Goal: Use online tool/utility: Utilize a website feature to perform a specific function

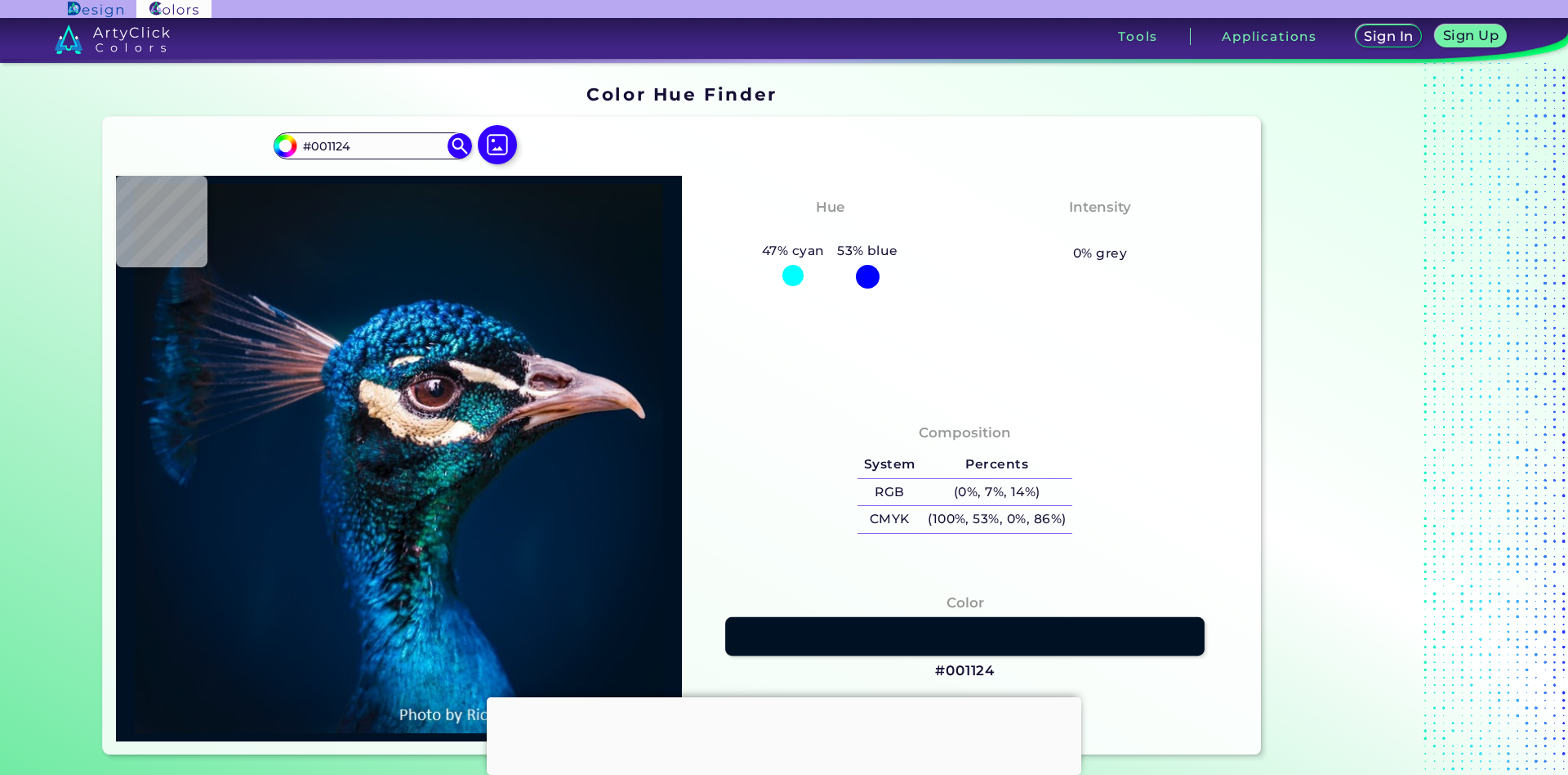
scroll to position [350, 0]
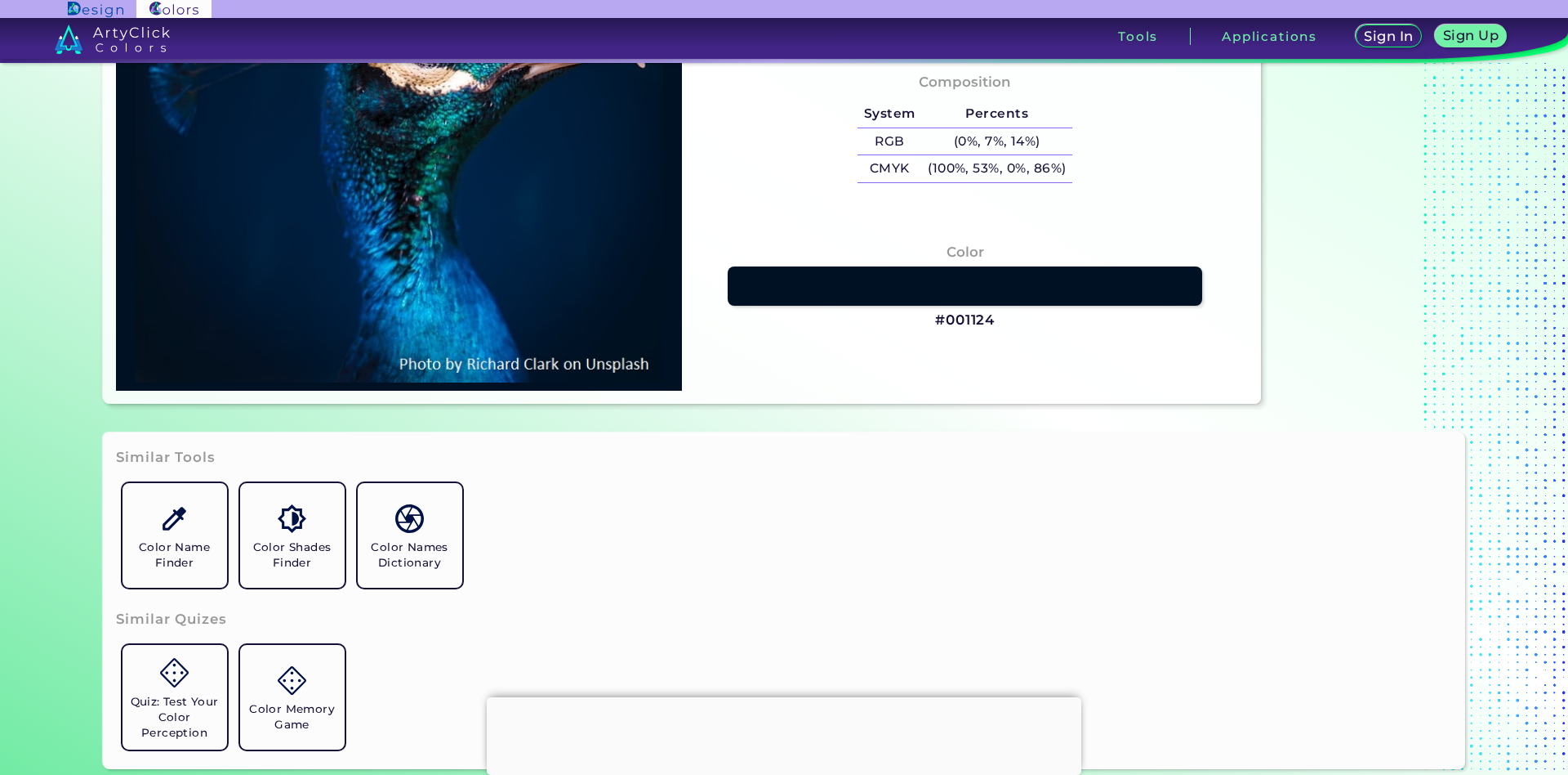
type input "#000000"
type input "#001121"
type input "#001123"
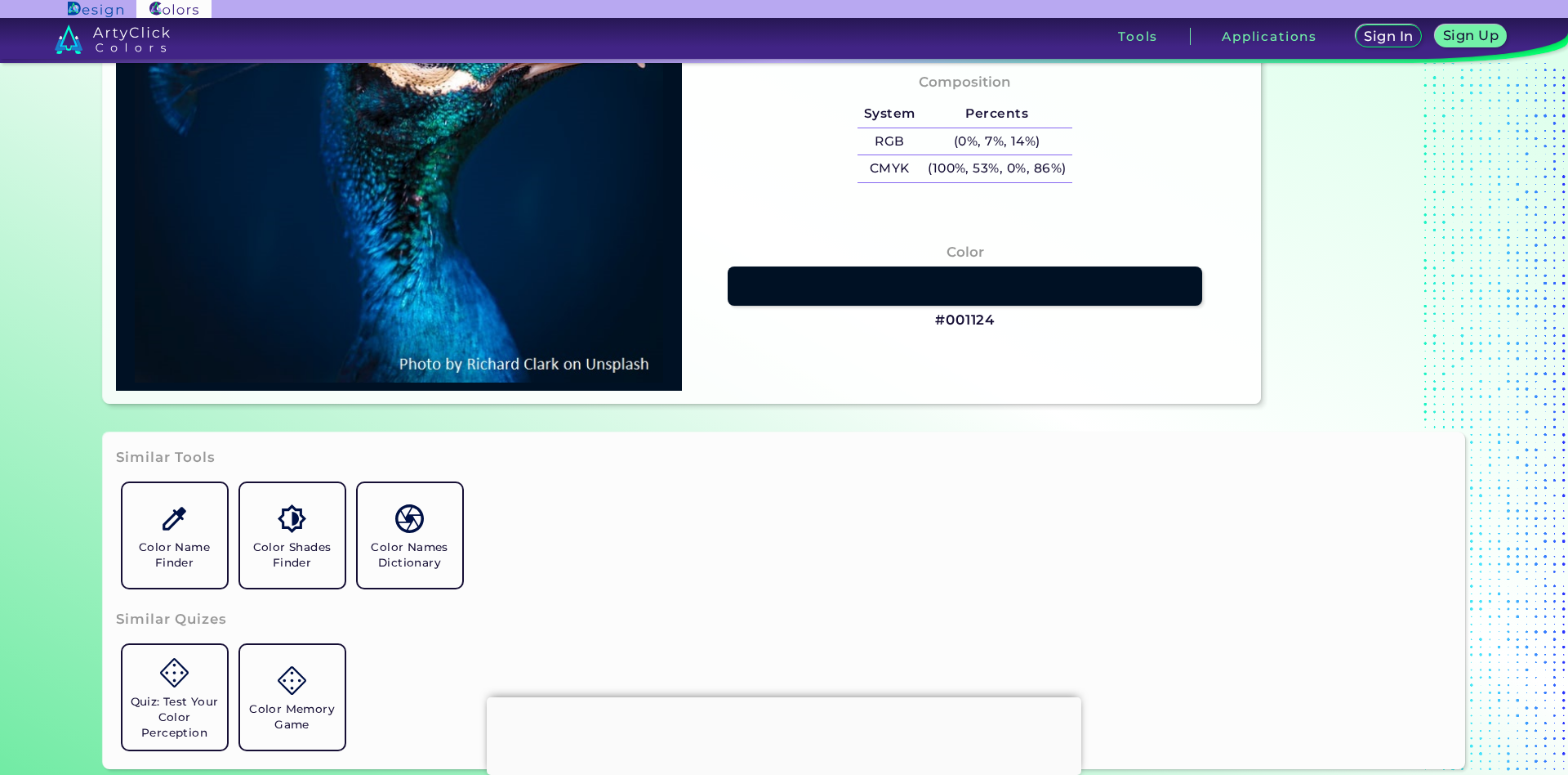
type input "#001123"
type input "#001226"
type input "#011327"
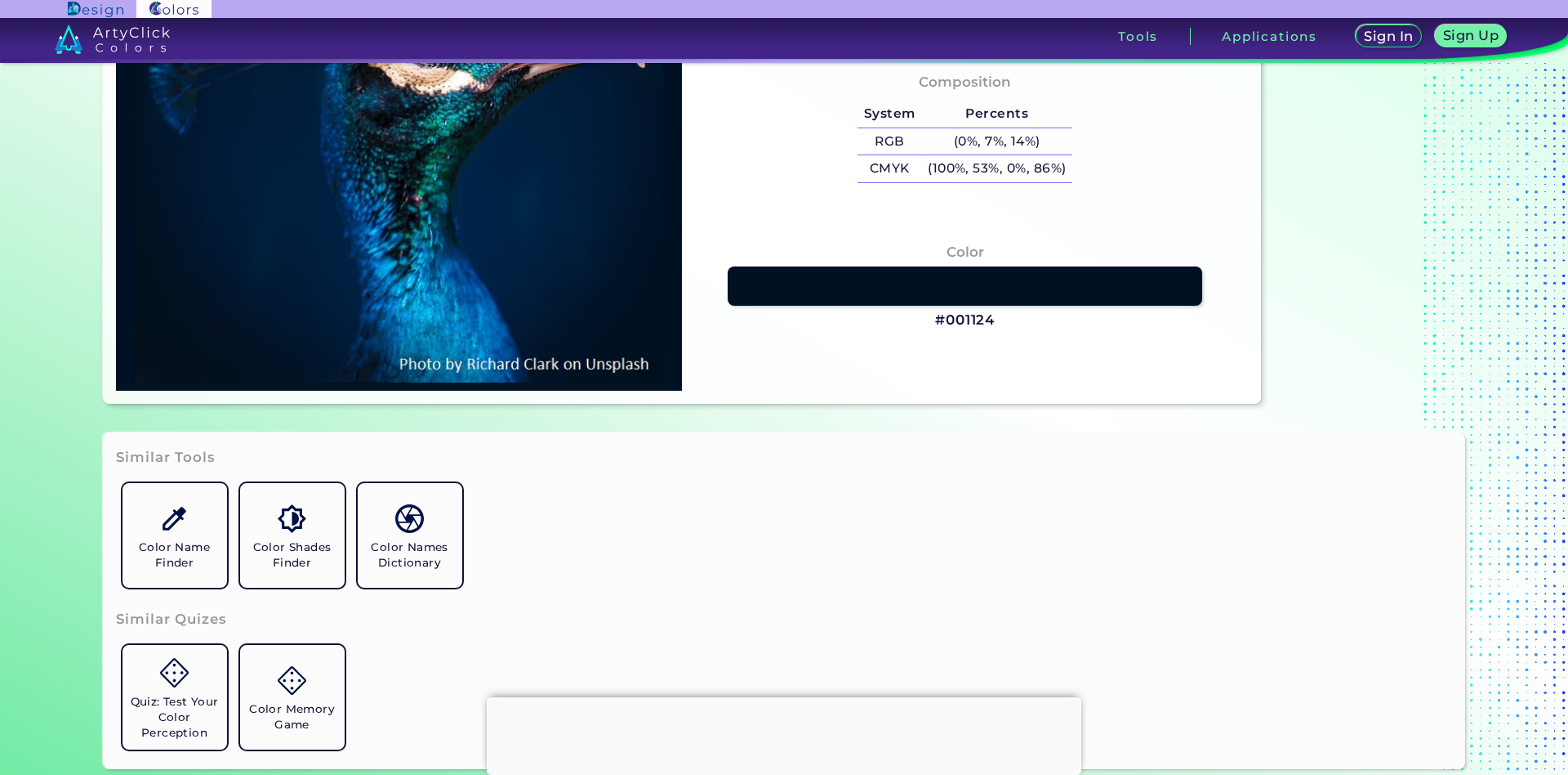
type input "#00142b"
type input "#00142B"
type input "#00162d"
type input "#00162D"
type input "#001731"
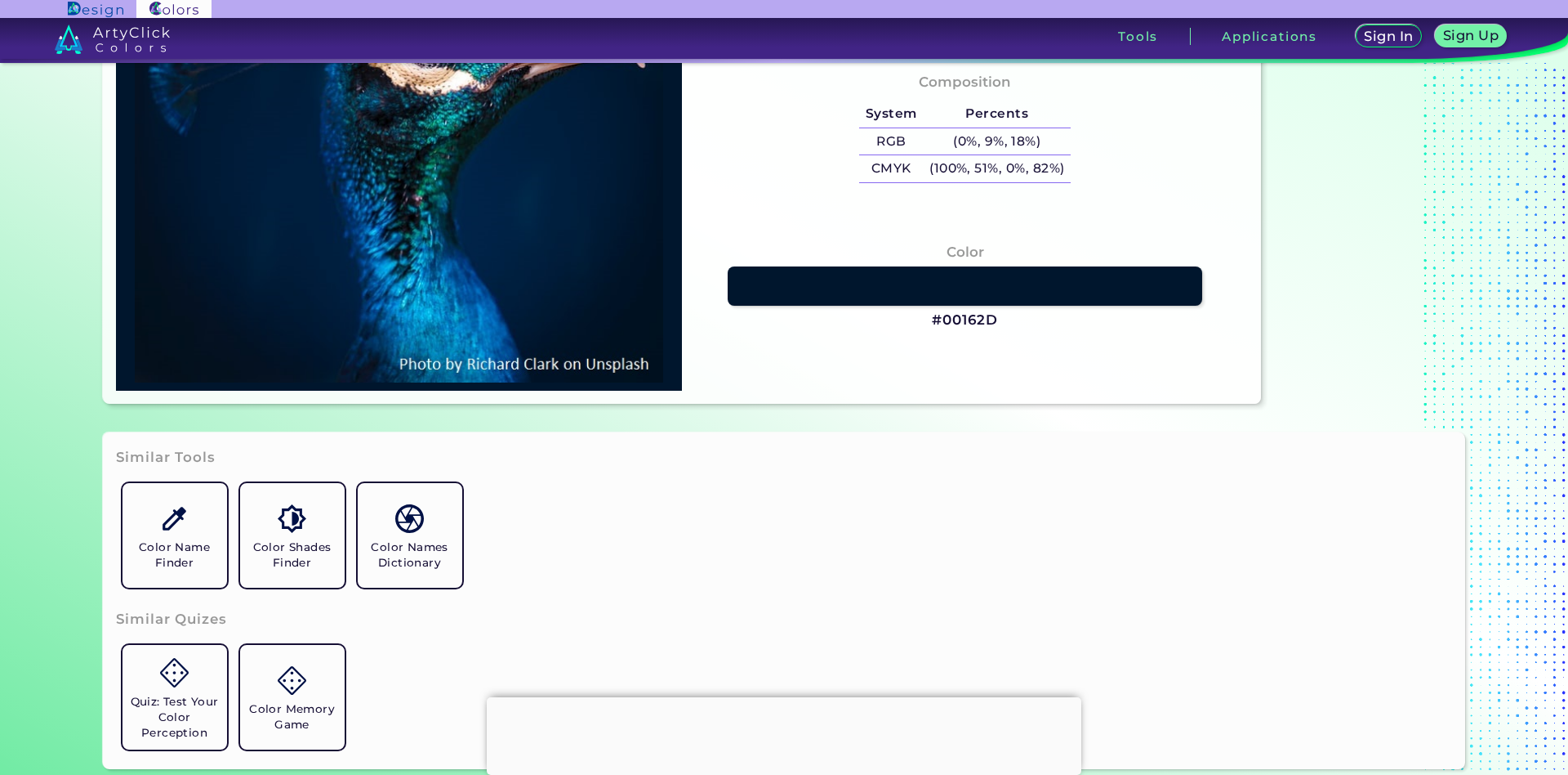
type input "#001731"
type input "#001a33"
type input "#001A33"
type input "#001b36"
type input "#001B36"
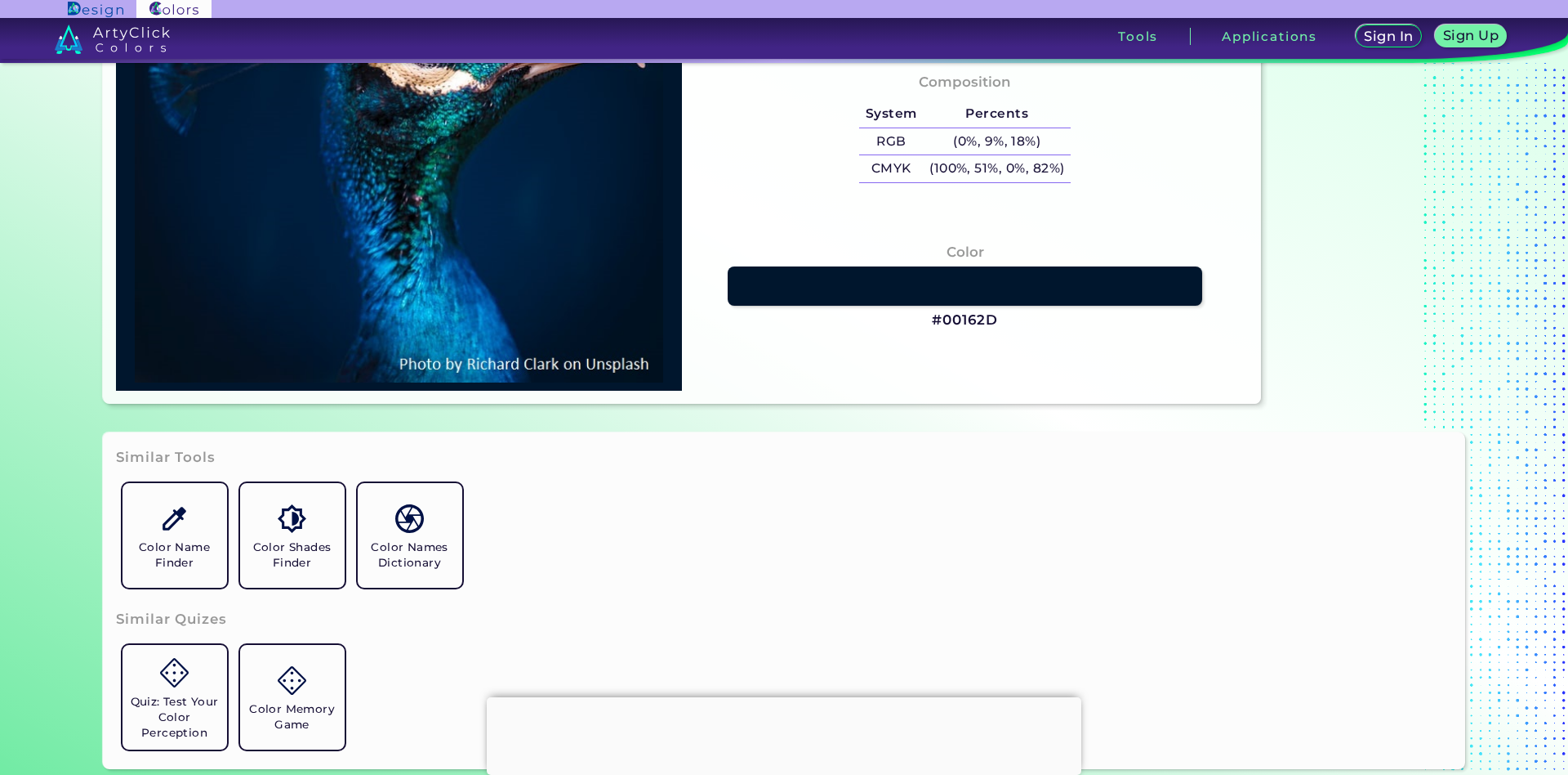
type input "#011c37"
type input "#011C37"
type input "#001c37"
type input "#001C37"
type input "#001e39"
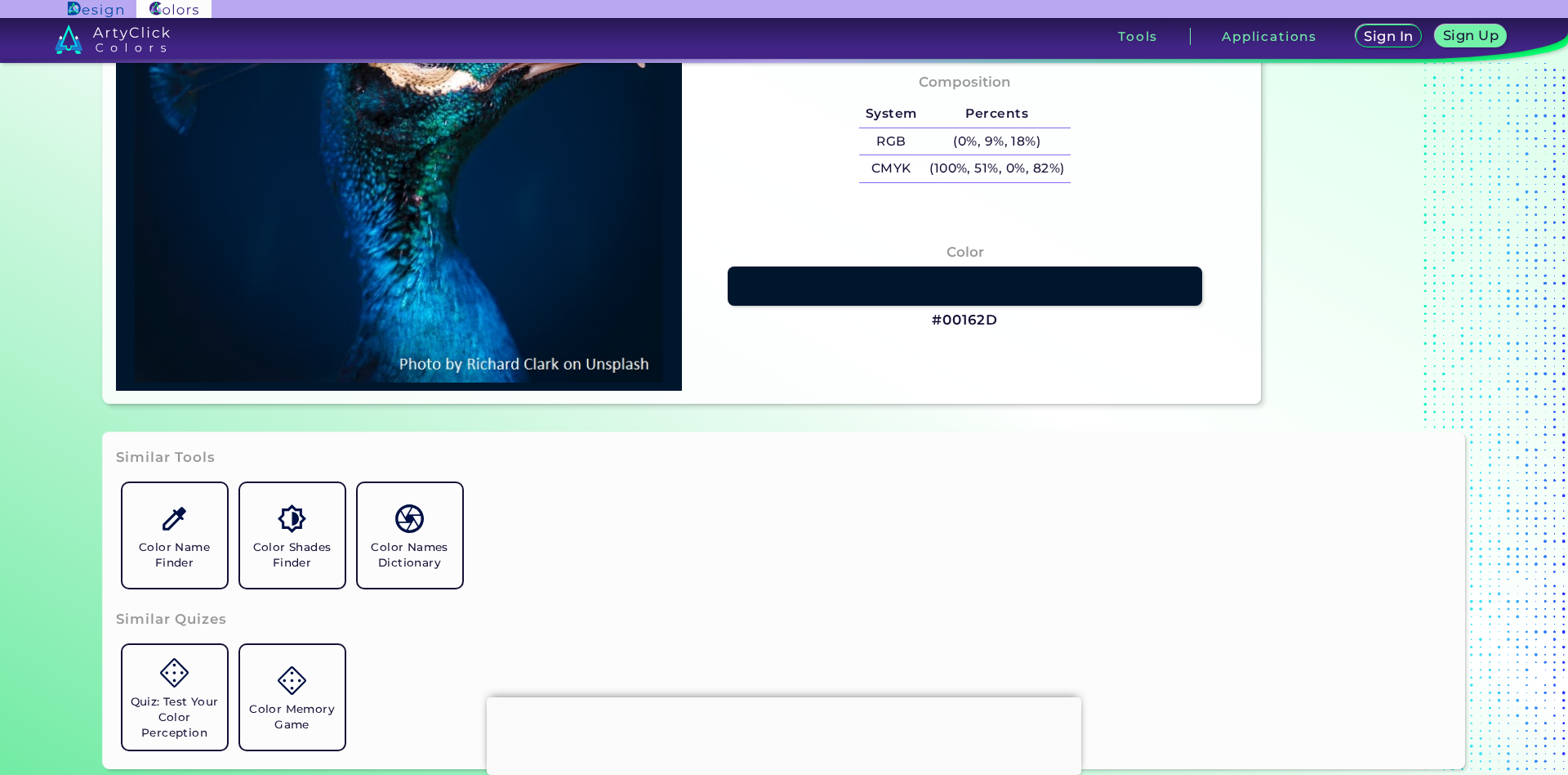
type input "#001E39"
type input "#001e3a"
type input "#001E3A"
type input "#001d3b"
type input "#001D3B"
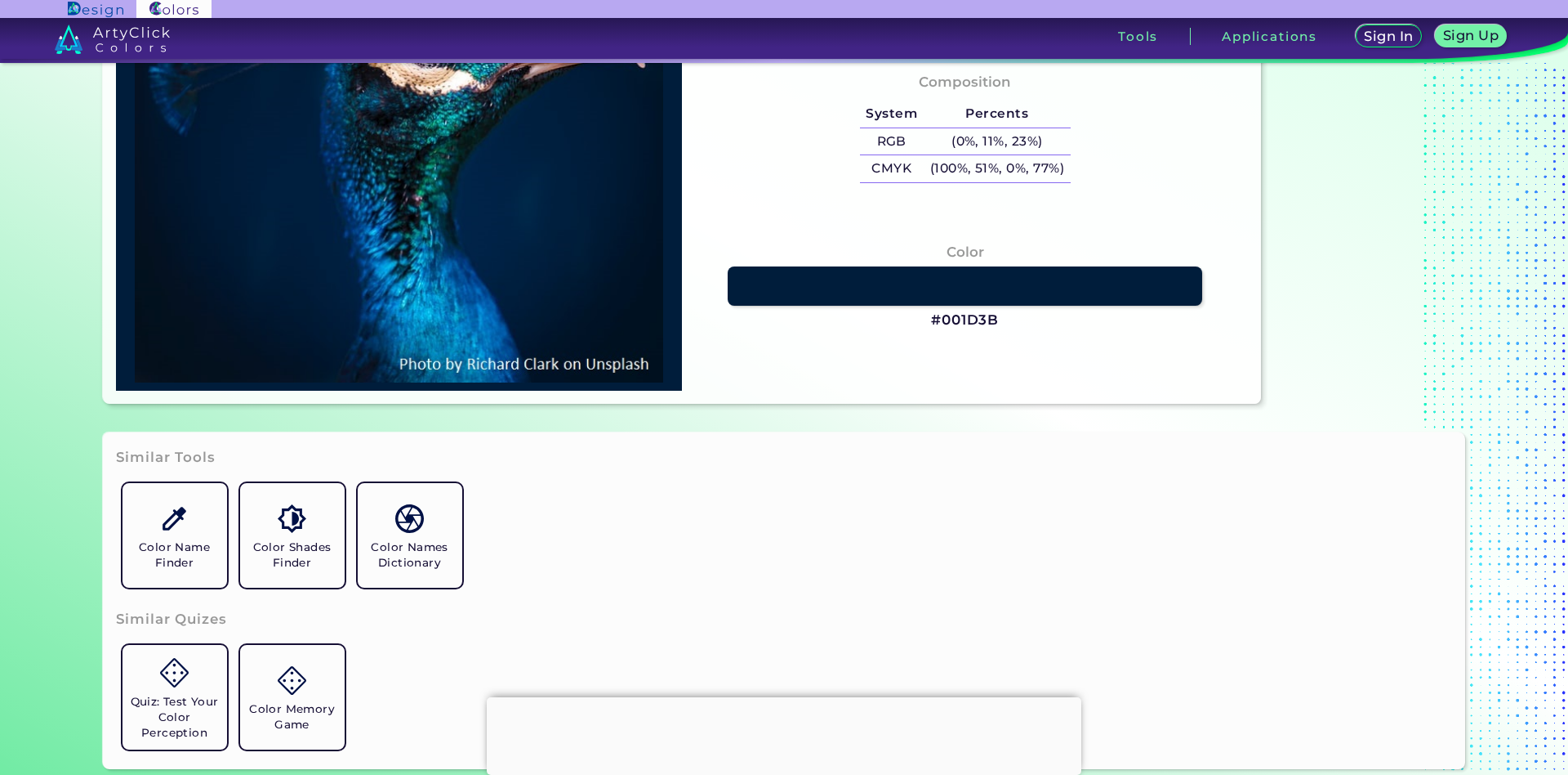
click at [568, 238] on img at bounding box center [398, 108] width 549 height 549
click at [449, 313] on img at bounding box center [398, 108] width 549 height 549
type input "#0691c4"
type input "#0691C4"
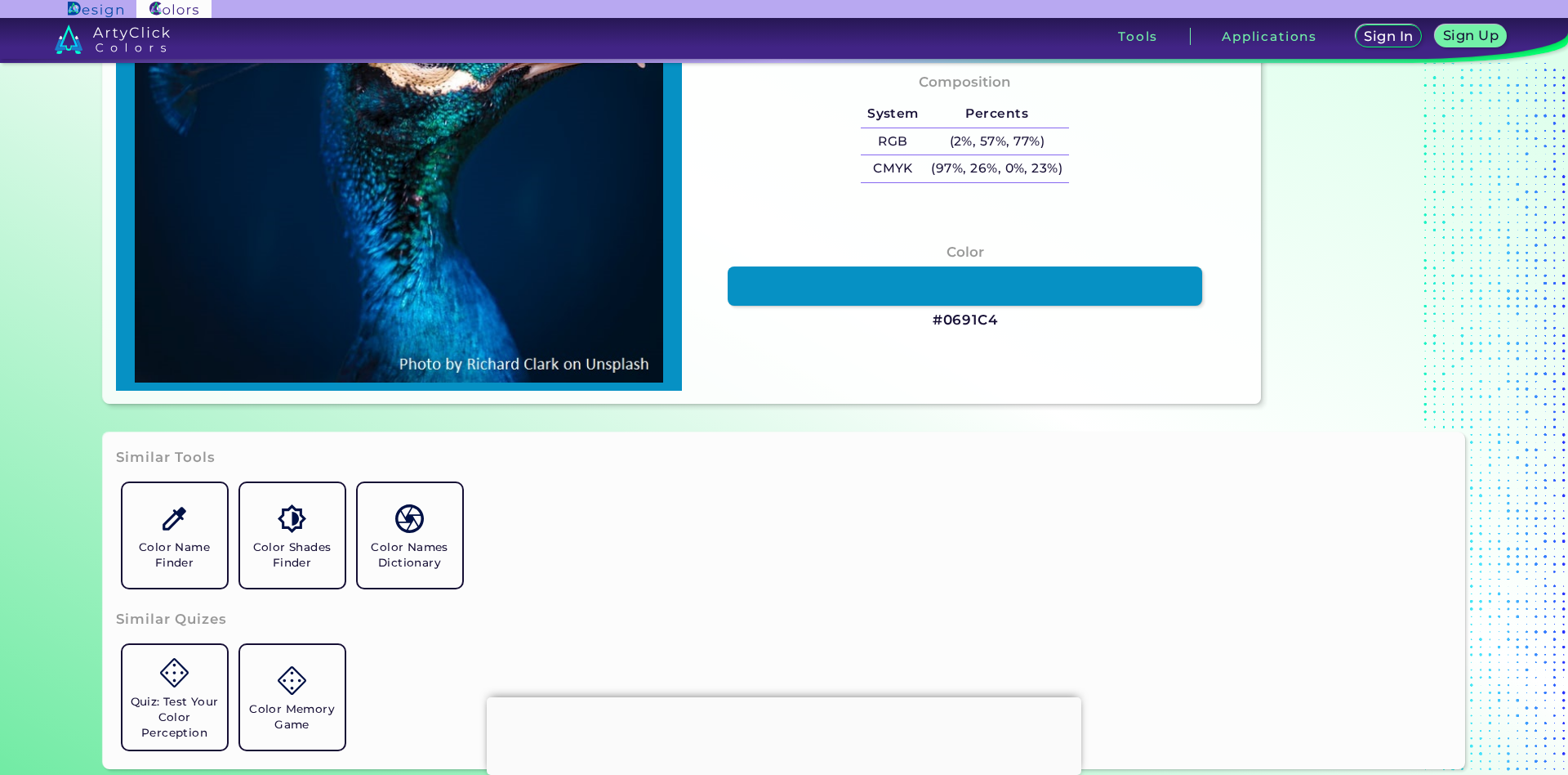
type input "#11a3d4"
type input "#11A3D4"
type input "#0680c0"
type input "#0680C0"
type input "#056ab4"
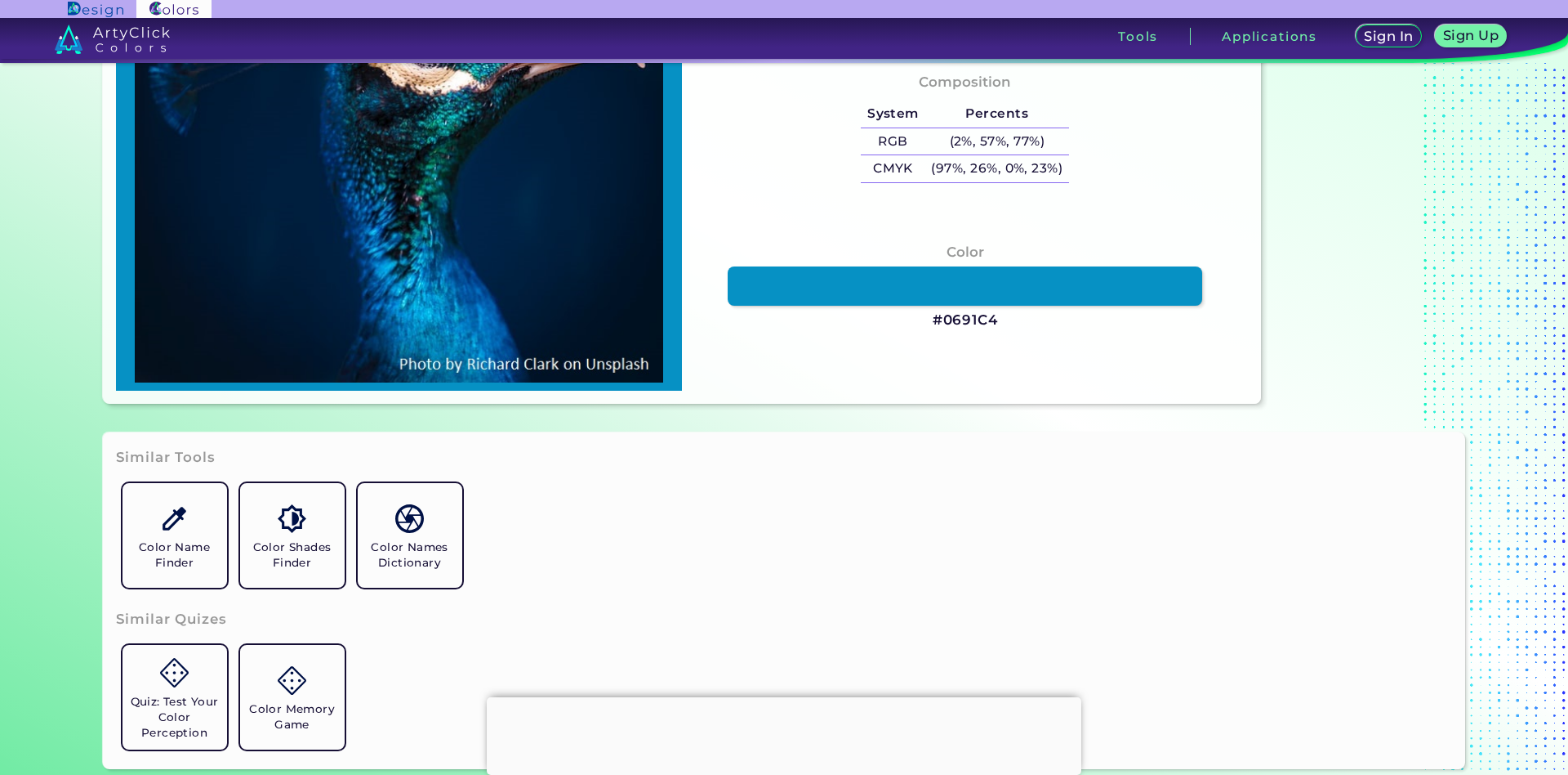
type input "#056AB4"
type input "#005aa1"
type input "#005AA1"
type input "#016ab6"
type input "#016AB6"
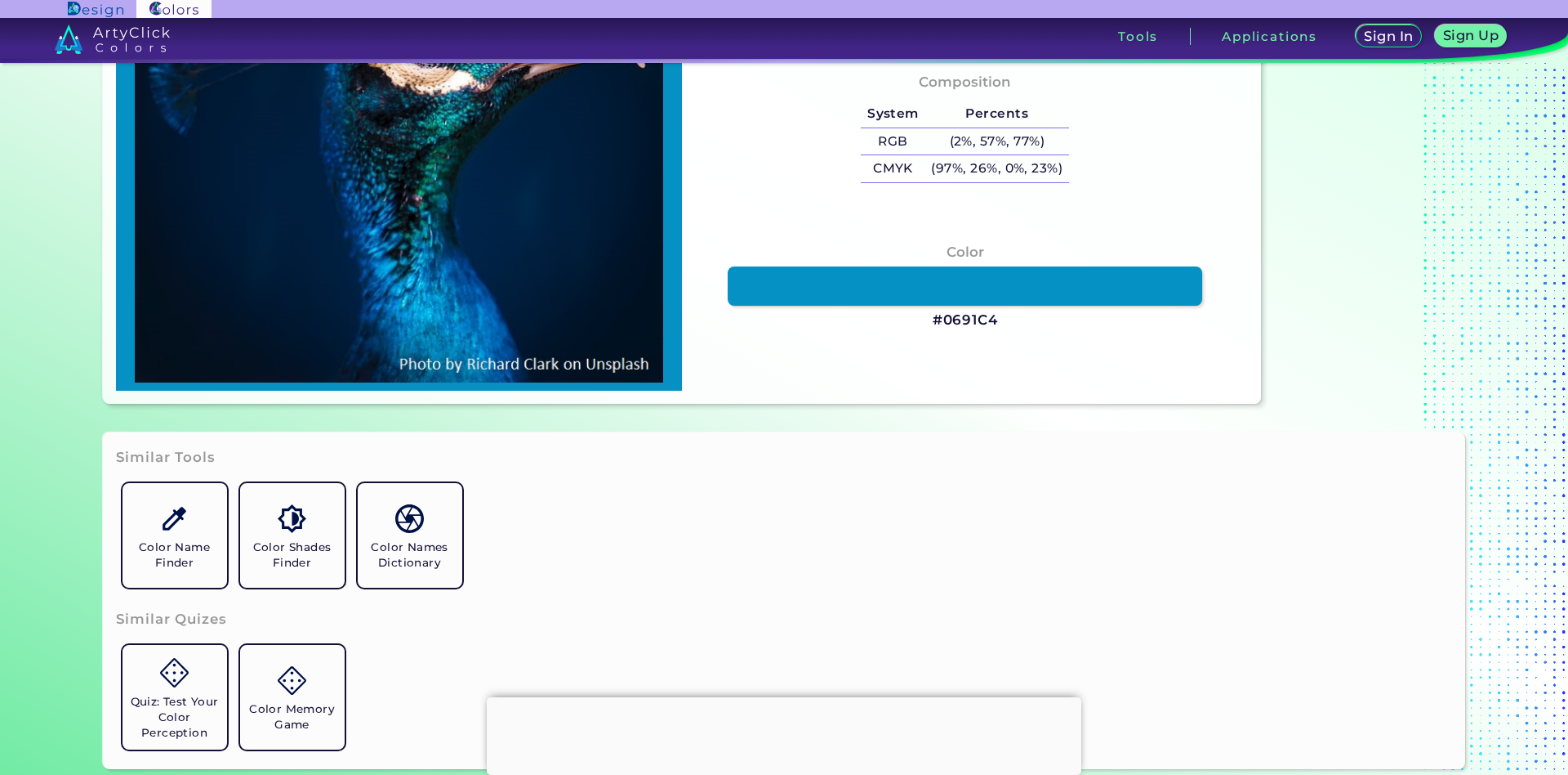
type input "#002047"
type input "#001d3b"
type input "#001D3B"
type input "#001a33"
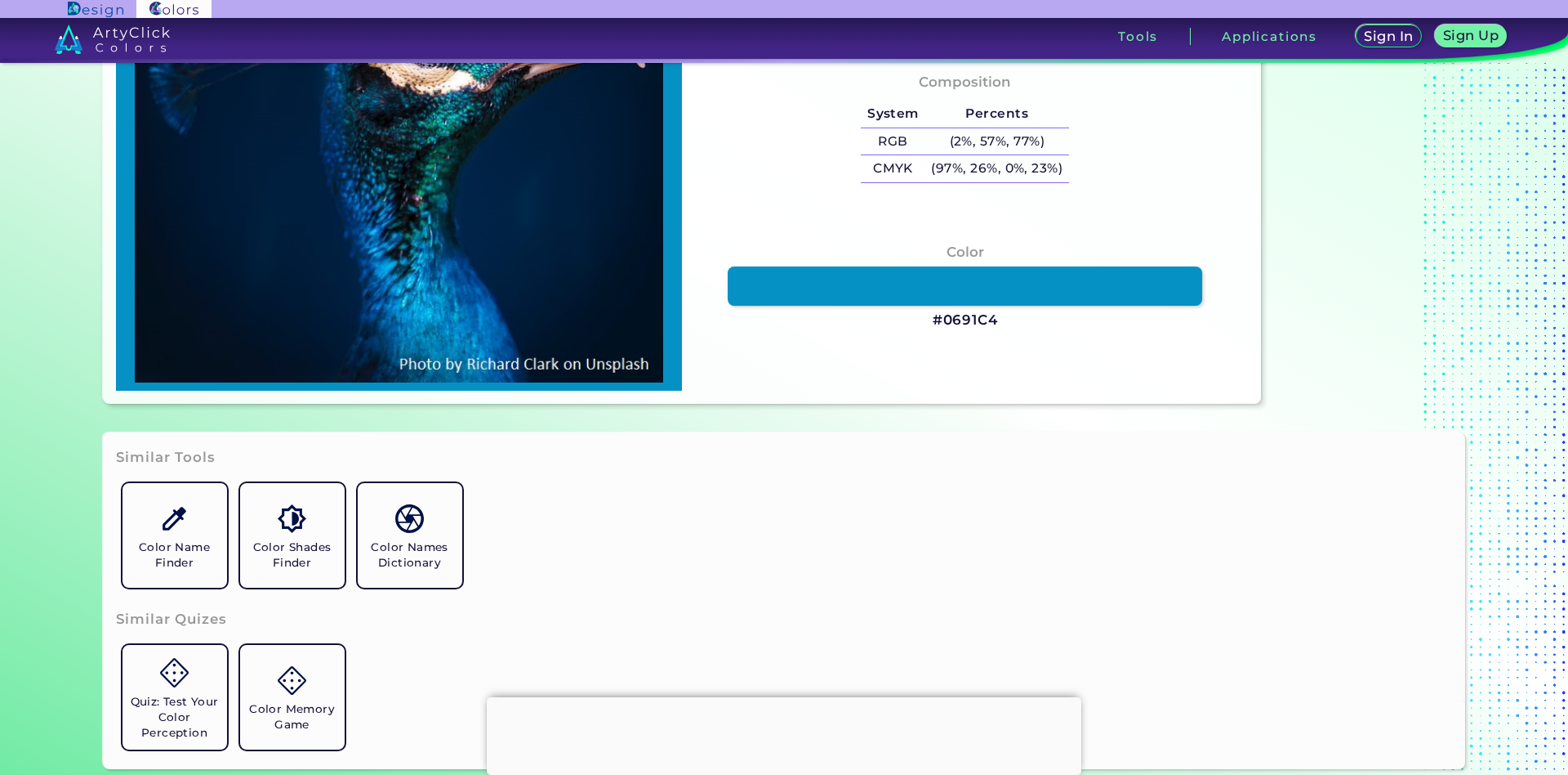
type input "#001A33"
type input "#001830"
type input "#00142c"
type input "#00142C"
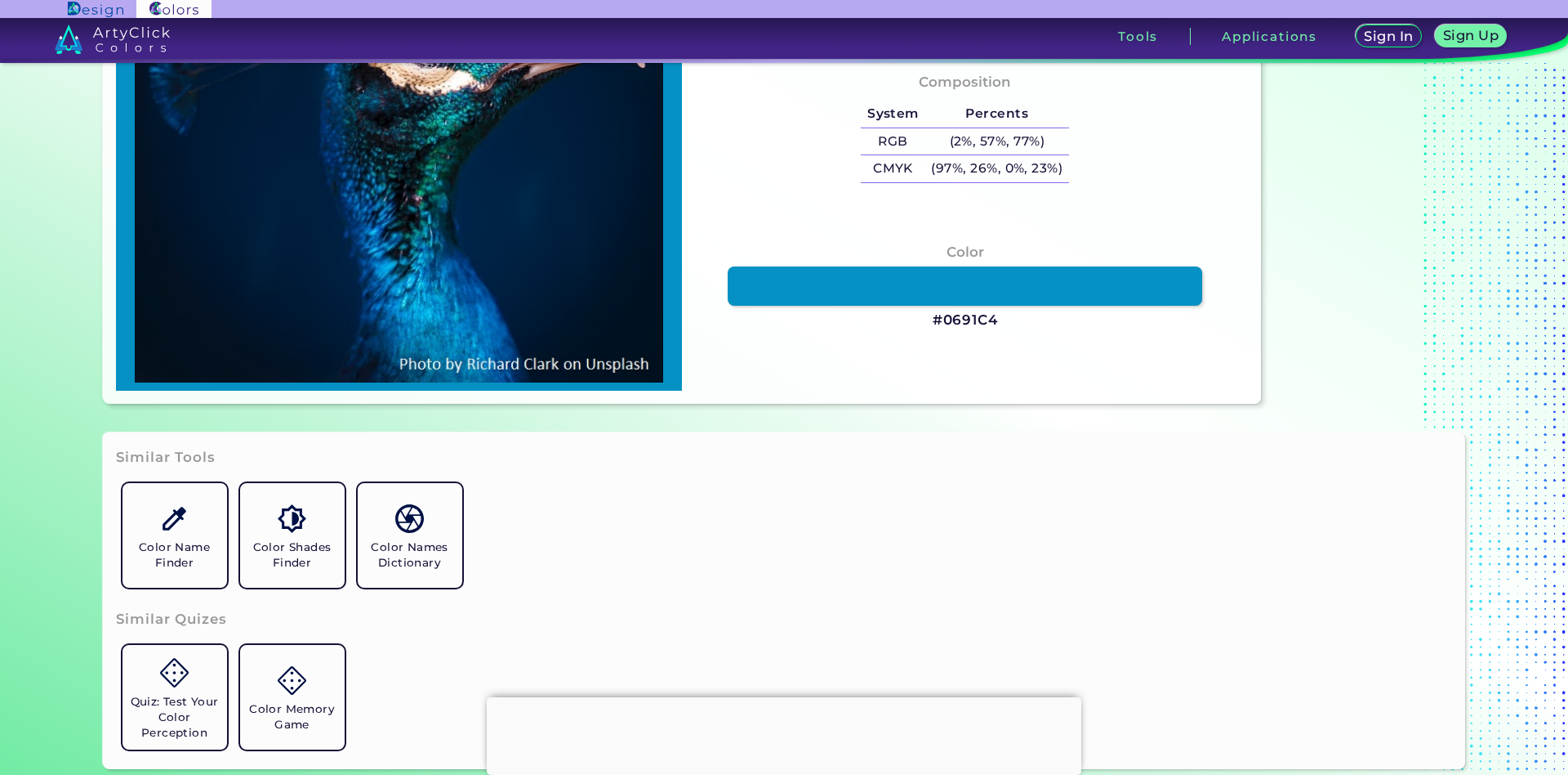
type input "#001226"
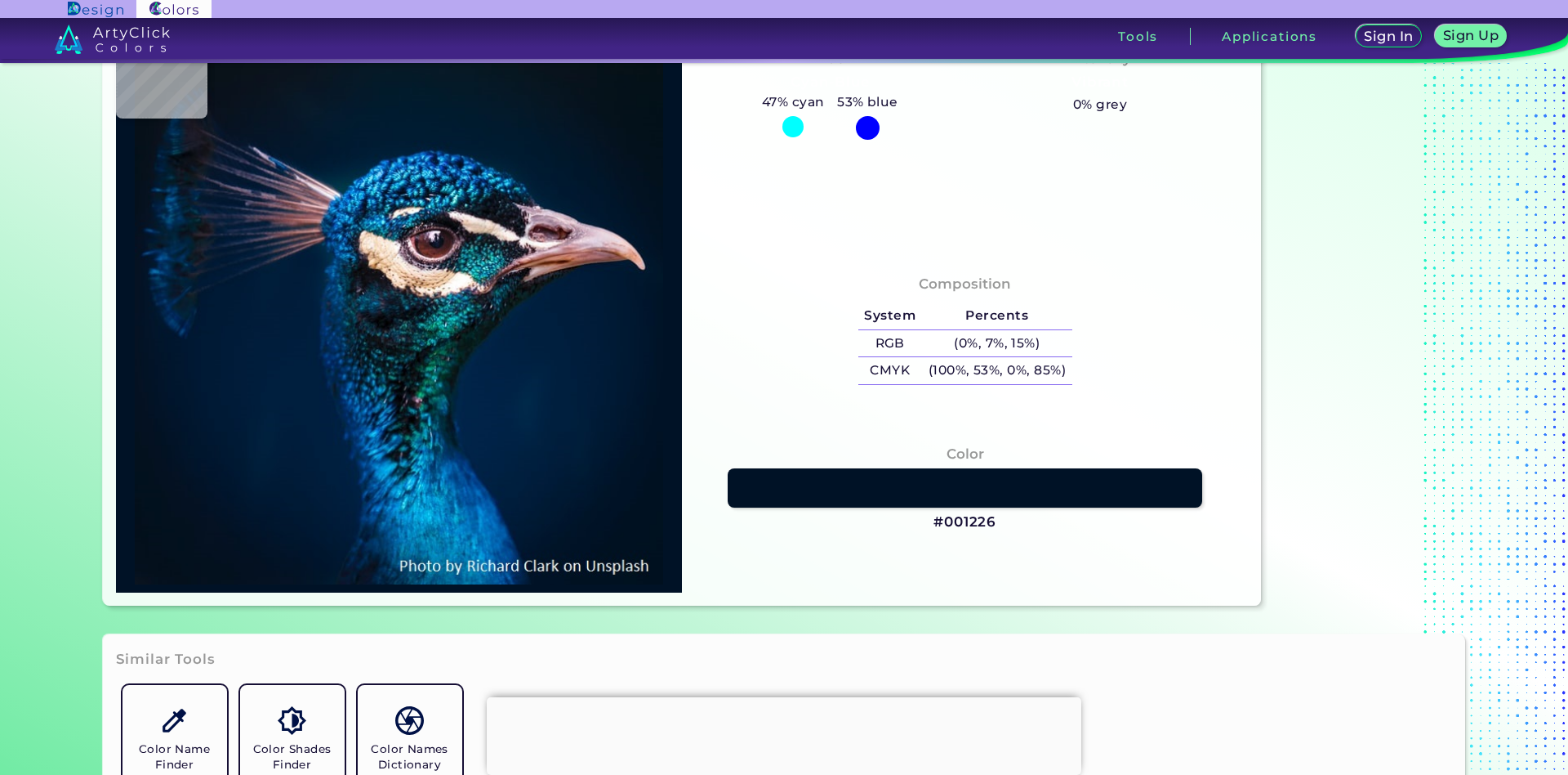
scroll to position [0, 0]
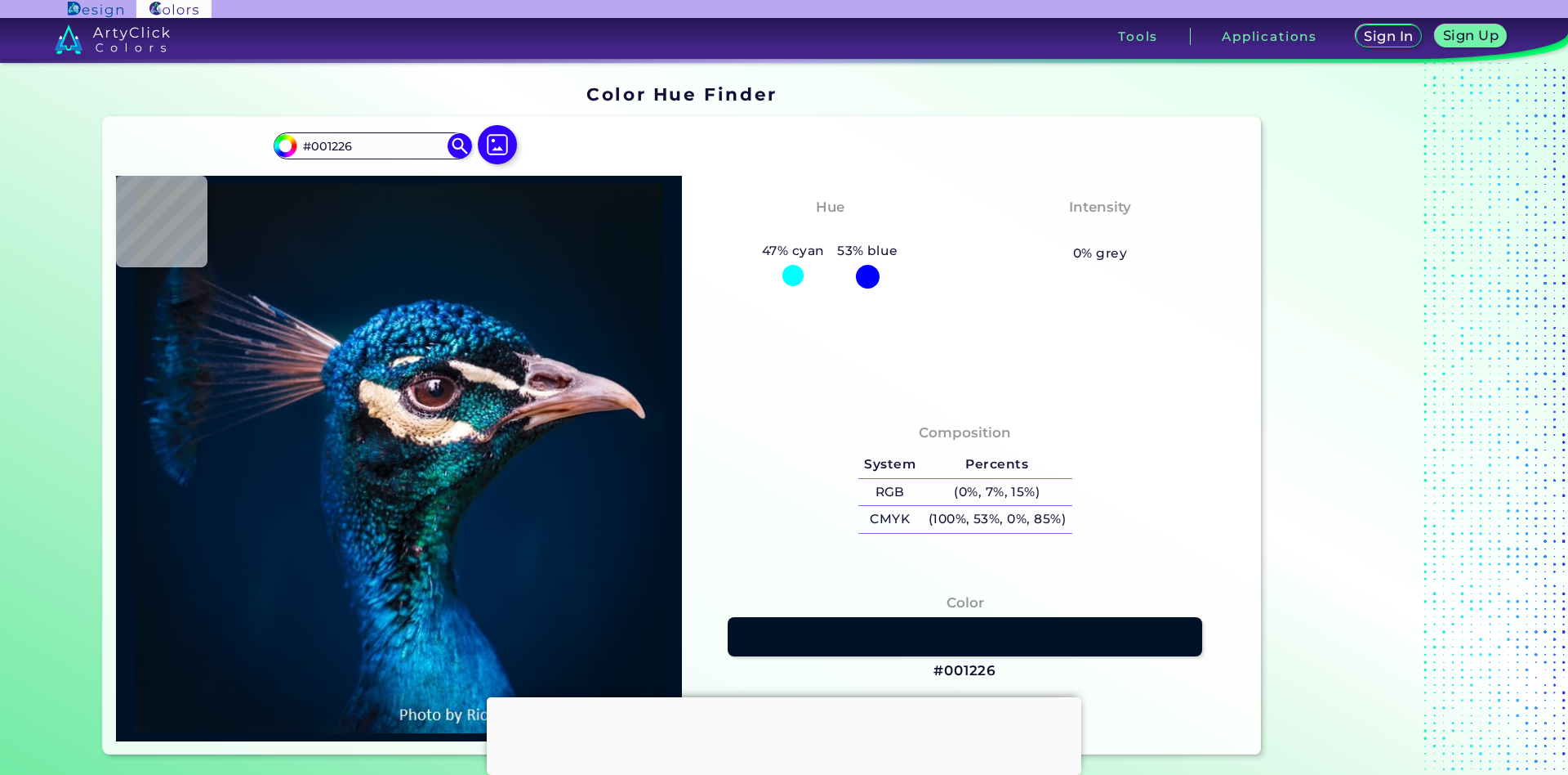
type input "#0a1720"
type input "#0A1720"
